Goal: Task Accomplishment & Management: Manage account settings

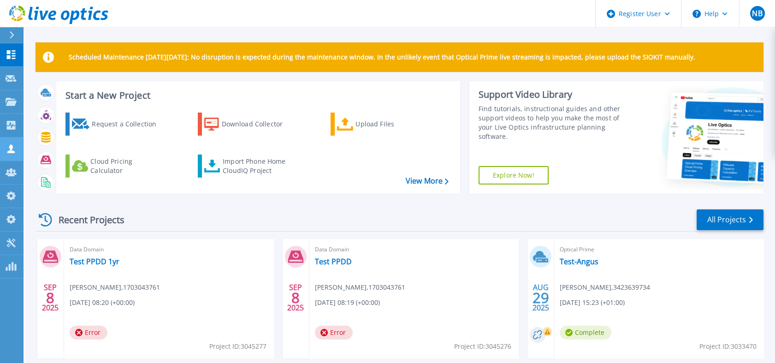
click at [11, 148] on icon at bounding box center [10, 148] width 7 height 9
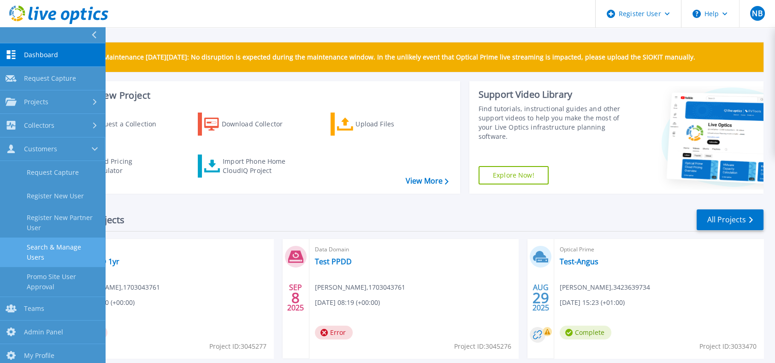
click at [37, 251] on link "Search & Manage Users" at bounding box center [52, 251] width 105 height 29
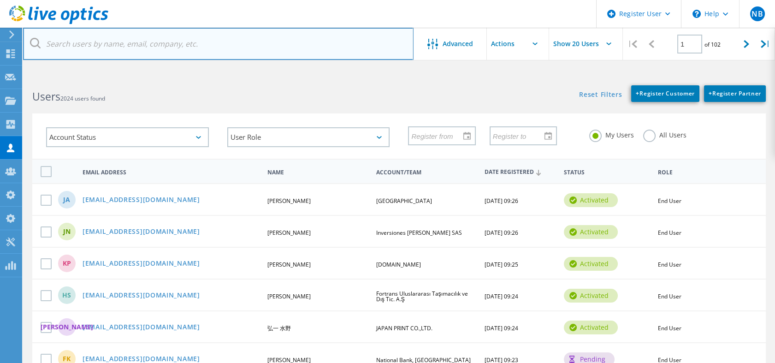
click at [165, 53] on input "text" at bounding box center [218, 44] width 390 height 32
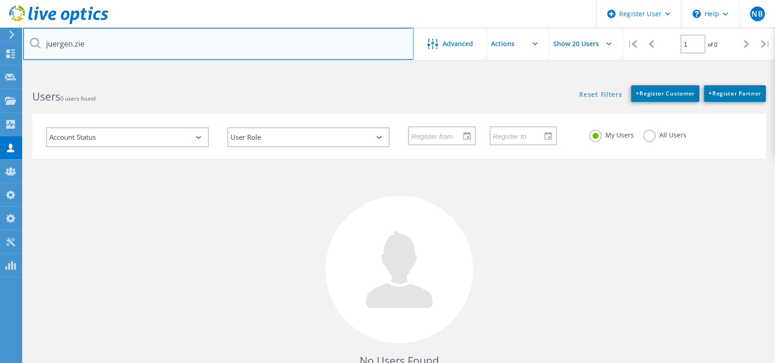
type input "juergen.zie"
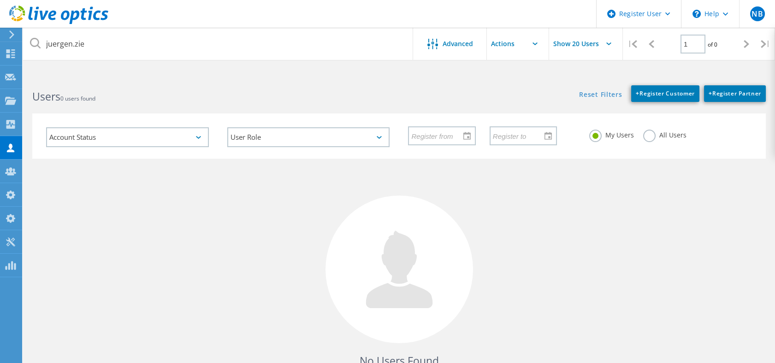
click at [646, 135] on label "All Users" at bounding box center [664, 133] width 43 height 9
click at [0, 0] on input "All Users" at bounding box center [0, 0] width 0 height 0
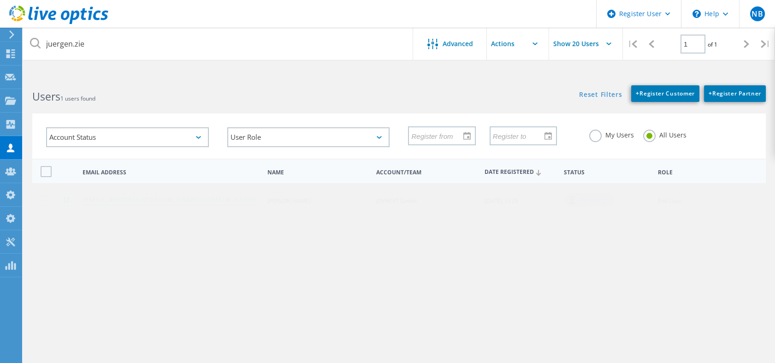
click at [170, 197] on link "juergen.ziegenhorn@joynext.com" at bounding box center [169, 200] width 174 height 8
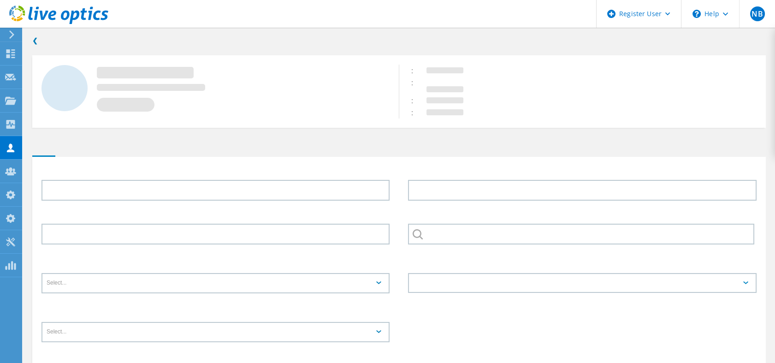
type input "Jürgen"
type input "Ziegenhorn"
type input "JOYNEXT GmbH"
type input "English"
type input "End User"
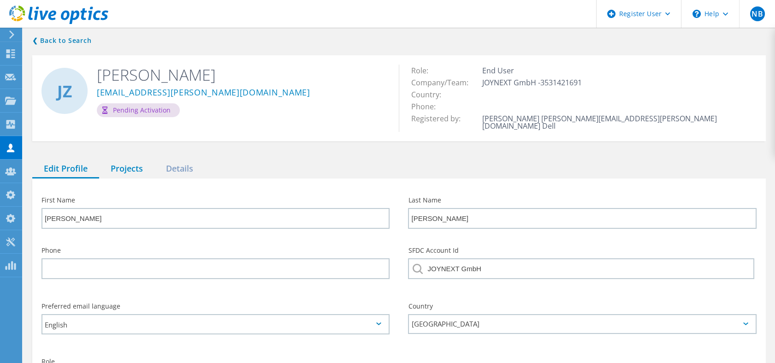
click at [140, 161] on div "Projects" at bounding box center [126, 168] width 55 height 19
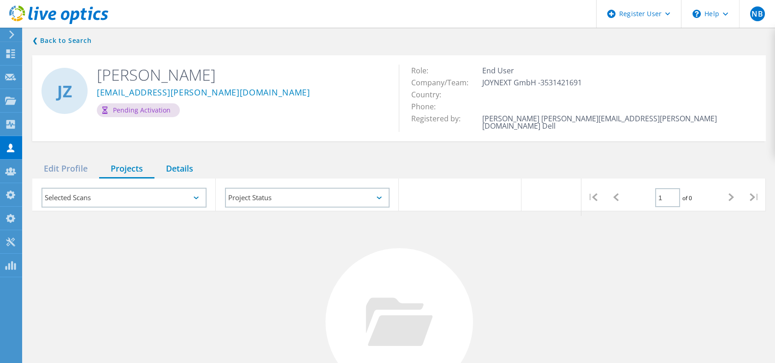
click at [178, 161] on div "Details" at bounding box center [179, 168] width 50 height 19
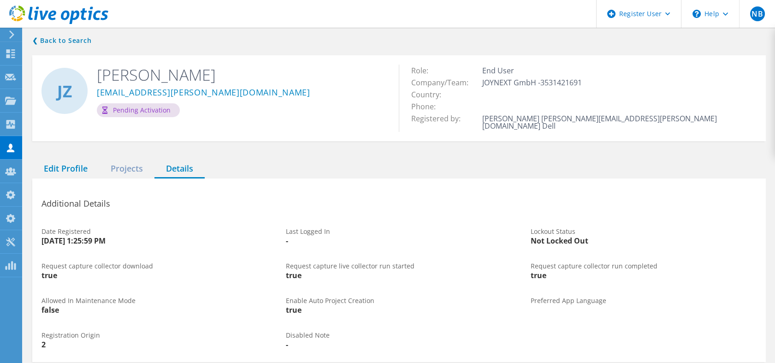
click at [77, 159] on div "Edit Profile" at bounding box center [65, 168] width 67 height 19
